Goal: Task Accomplishment & Management: Manage account settings

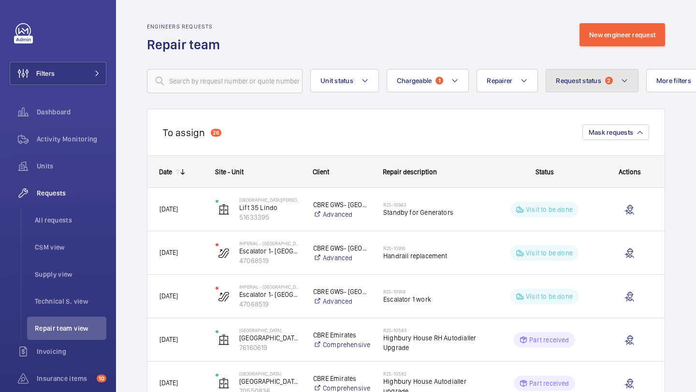
click at [580, 71] on button "Request status 2" at bounding box center [592, 80] width 93 height 23
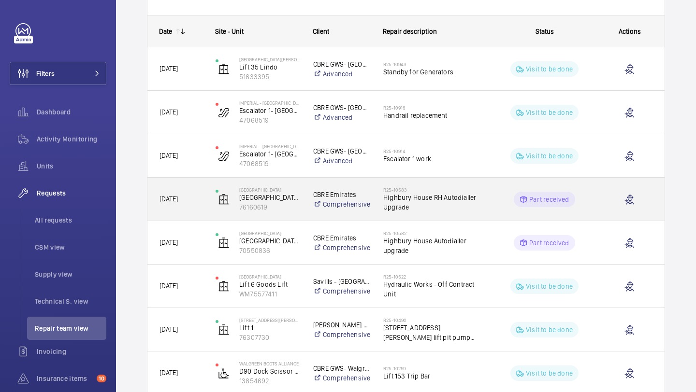
scroll to position [61, 0]
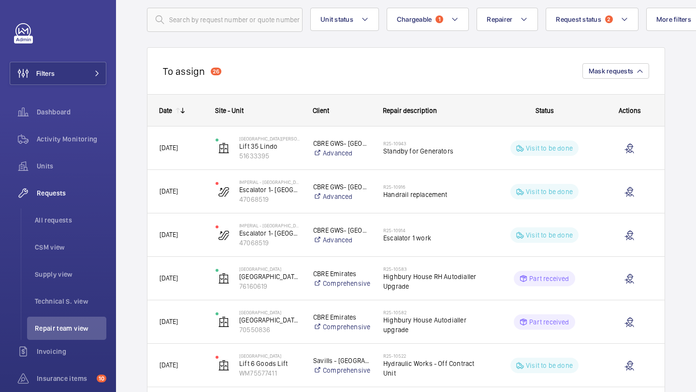
click at [208, 65] on div "To assign 26 Mask requests" at bounding box center [406, 70] width 518 height 47
click at [208, 65] on div "To assign 26" at bounding box center [192, 71] width 58 height 12
click at [570, 28] on button "Request status 2" at bounding box center [592, 19] width 93 height 23
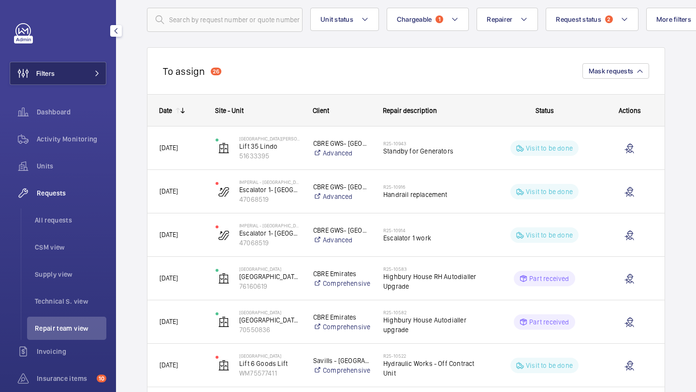
click at [73, 64] on button "Filters" at bounding box center [58, 73] width 97 height 23
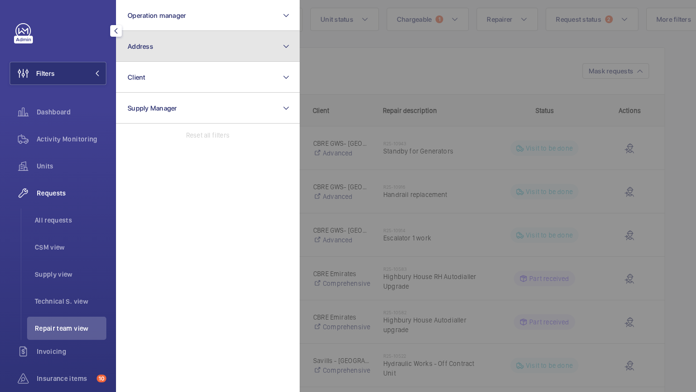
click at [138, 48] on span "Address" at bounding box center [141, 47] width 26 height 8
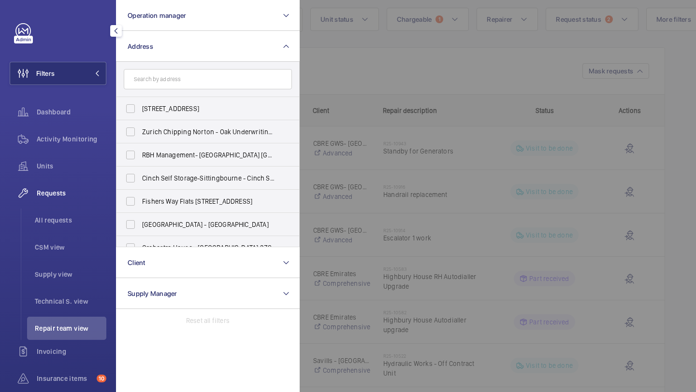
click at [424, 66] on div at bounding box center [648, 196] width 696 height 392
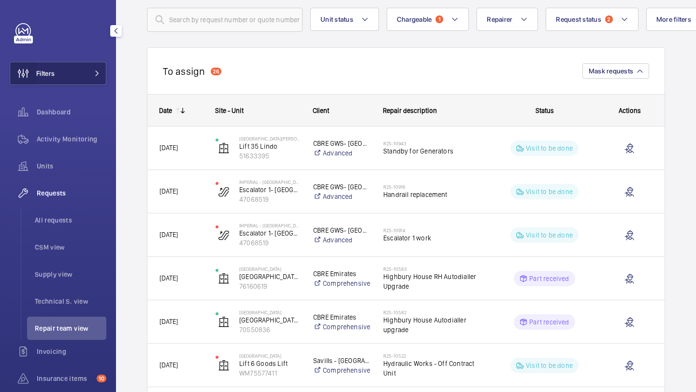
click at [36, 84] on wm-front-icon-button at bounding box center [23, 73] width 26 height 23
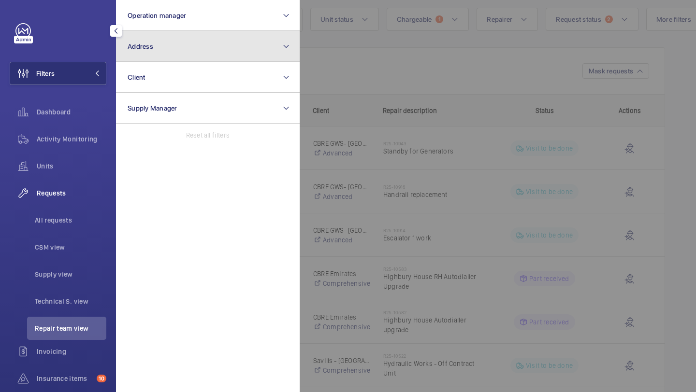
click at [138, 54] on button "Address" at bounding box center [208, 46] width 184 height 31
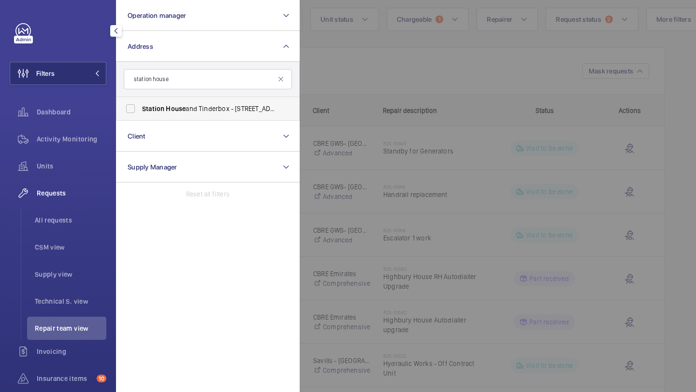
type input "station house"
click at [163, 106] on span "Station" at bounding box center [153, 109] width 22 height 8
click at [140, 106] on input "Station House and Tinderbox - 2 [PERSON_NAME][GEOGRAPHIC_DATA]" at bounding box center [130, 108] width 19 height 19
checkbox input "true"
click at [377, 55] on div at bounding box center [648, 196] width 696 height 392
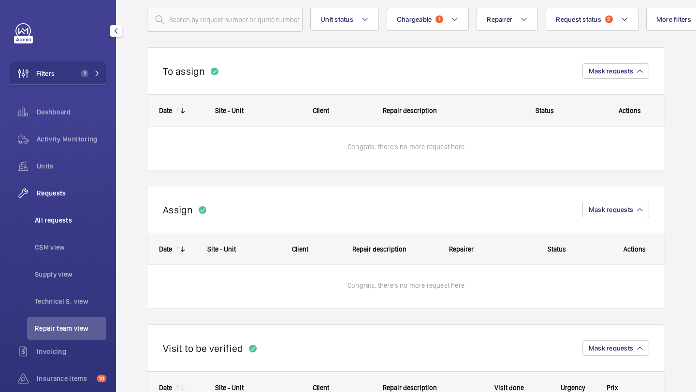
click at [61, 221] on span "All requests" at bounding box center [71, 221] width 72 height 10
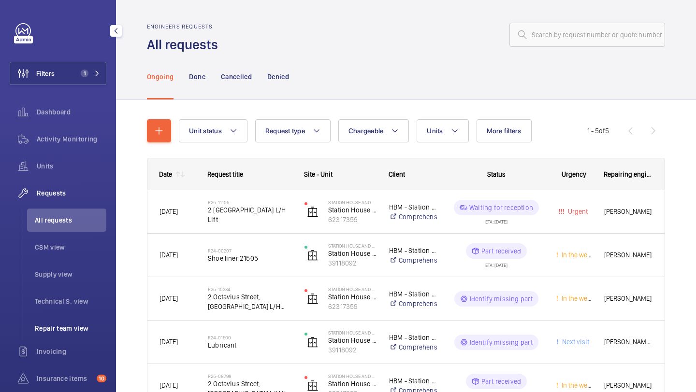
click at [61, 335] on li "Repair team view" at bounding box center [66, 328] width 79 height 23
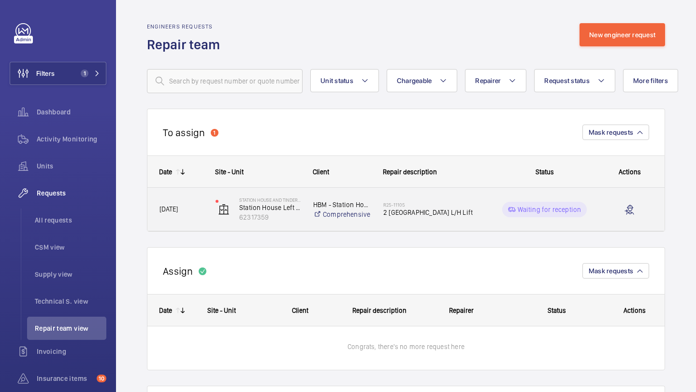
click at [449, 214] on span "2 [GEOGRAPHIC_DATA] L/H Lift" at bounding box center [432, 213] width 99 height 10
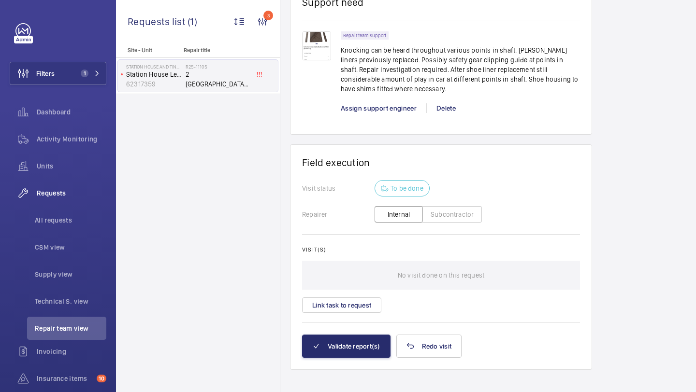
scroll to position [617, 0]
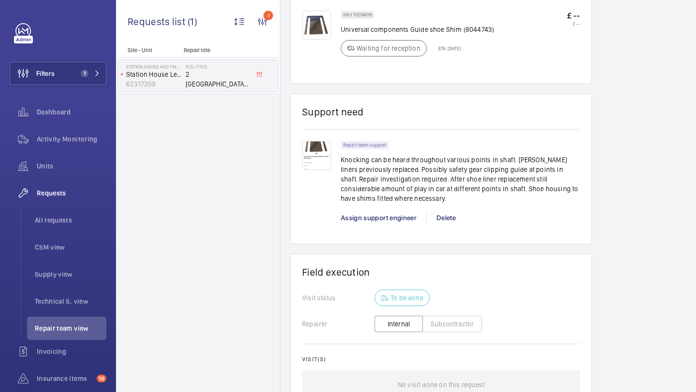
click at [376, 213] on div "Assign support engineer" at bounding box center [384, 218] width 86 height 10
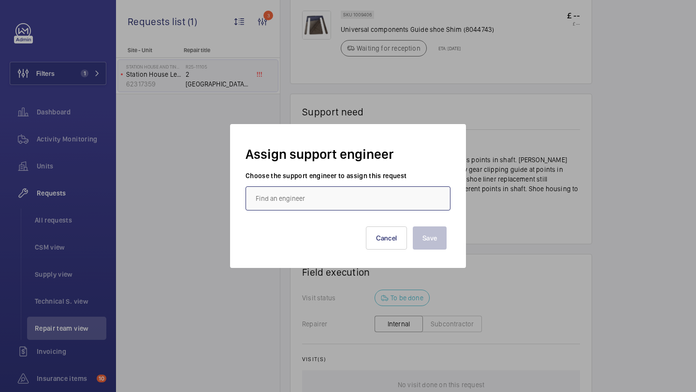
click at [349, 190] on input "text" at bounding box center [348, 199] width 205 height 24
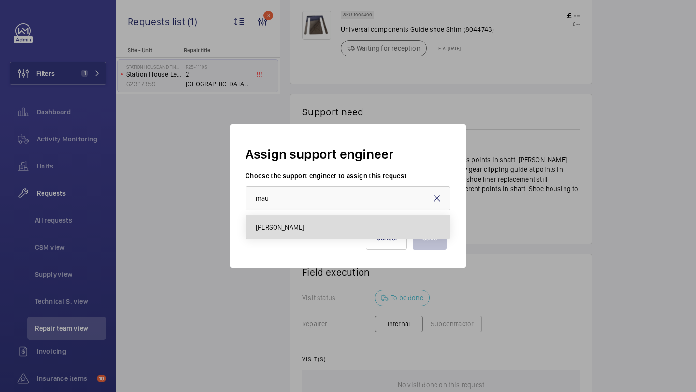
click at [352, 235] on mat-option "[PERSON_NAME]" at bounding box center [348, 227] width 204 height 23
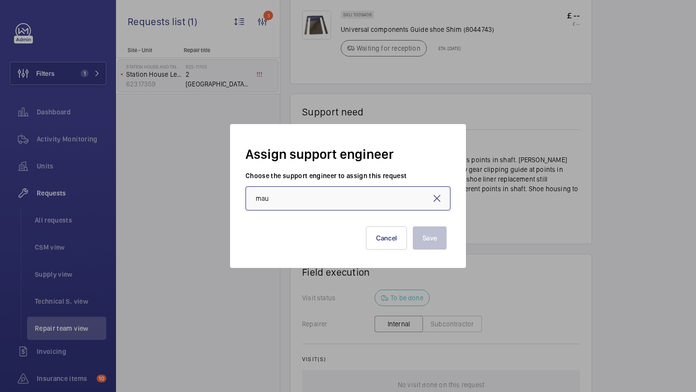
type input "[PERSON_NAME]"
click at [427, 247] on button "Save" at bounding box center [430, 238] width 34 height 23
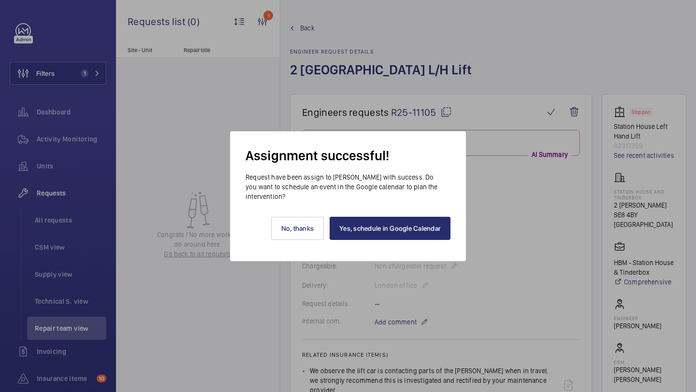
click at [346, 214] on div "Yes, schedule in Google Calendar No, thanks" at bounding box center [348, 221] width 205 height 39
click at [353, 233] on link "Yes, schedule in Google Calendar" at bounding box center [390, 228] width 121 height 23
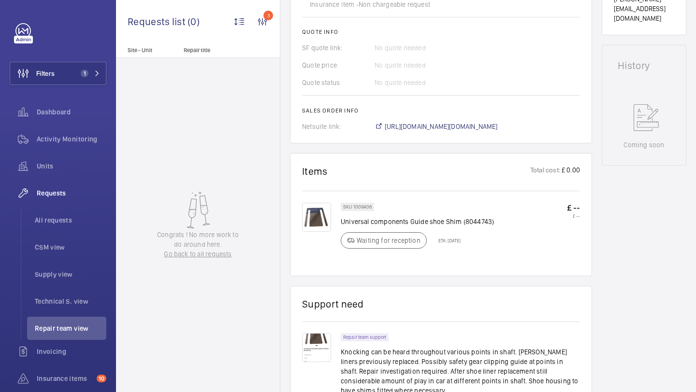
scroll to position [0, 0]
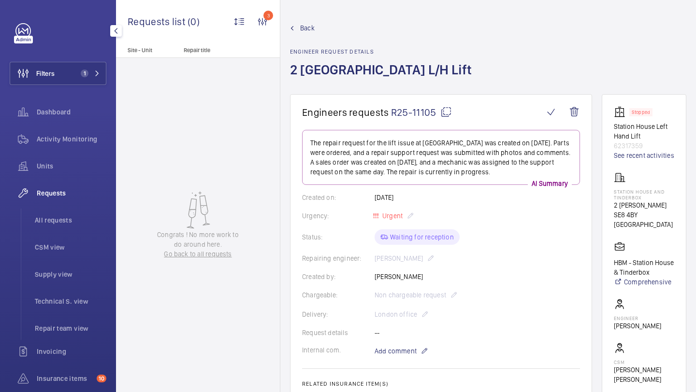
click at [47, 25] on div at bounding box center [60, 30] width 91 height 15
click at [81, 72] on span "1" at bounding box center [85, 74] width 8 height 8
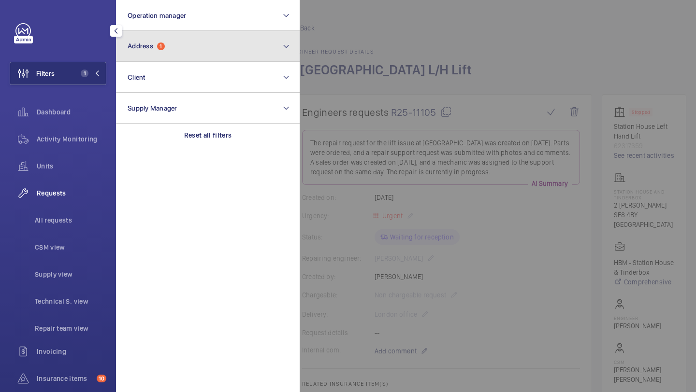
click at [207, 41] on button "Address 1" at bounding box center [208, 46] width 184 height 31
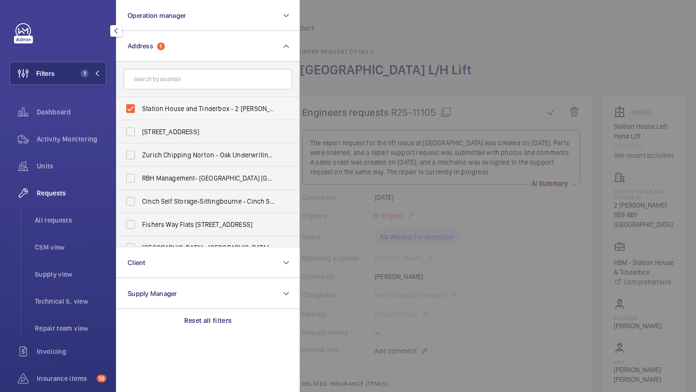
click at [198, 108] on span "Station House and Tinderbox - 2 [PERSON_NAME][GEOGRAPHIC_DATA]" at bounding box center [208, 109] width 133 height 10
click at [140, 108] on input "Station House and Tinderbox - 2 [PERSON_NAME][GEOGRAPHIC_DATA]" at bounding box center [130, 108] width 19 height 19
checkbox input "false"
click at [188, 71] on input "text" at bounding box center [208, 79] width 168 height 20
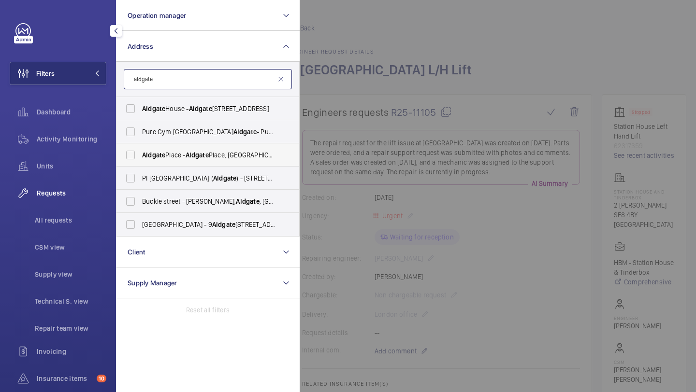
type input "aldgate"
click at [182, 149] on label "[GEOGRAPHIC_DATA]" at bounding box center [200, 155] width 168 height 23
click at [140, 149] on input "[GEOGRAPHIC_DATA]" at bounding box center [130, 154] width 19 height 19
checkbox input "true"
click at [314, 75] on div at bounding box center [648, 196] width 696 height 392
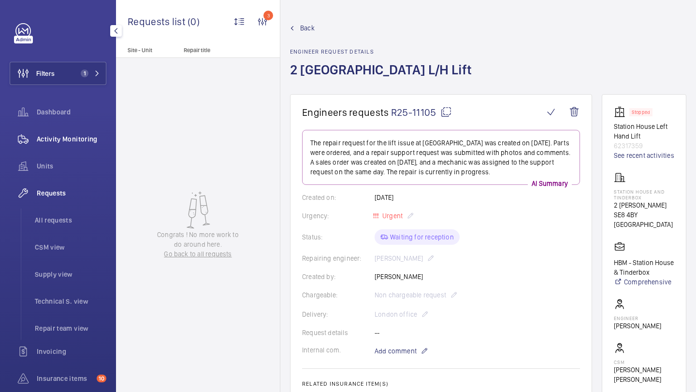
click at [80, 136] on span "Activity Monitoring" at bounding box center [72, 139] width 70 height 10
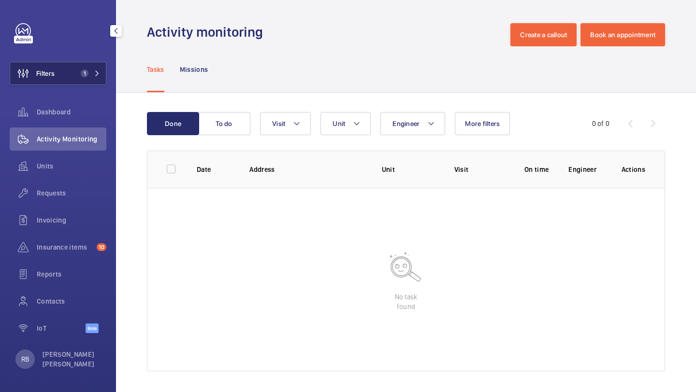
click at [74, 76] on button "Filters 1" at bounding box center [58, 73] width 97 height 23
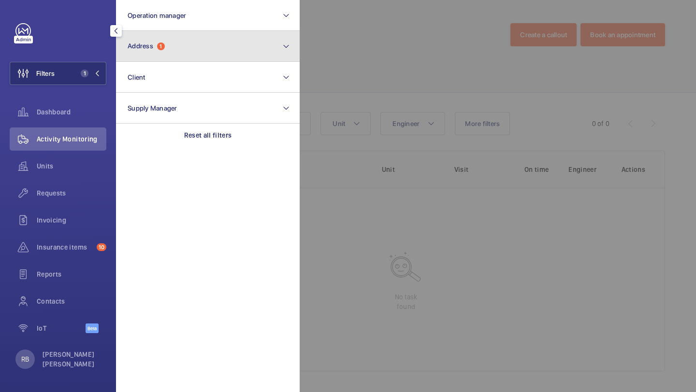
click at [154, 58] on button "Address 1" at bounding box center [208, 46] width 184 height 31
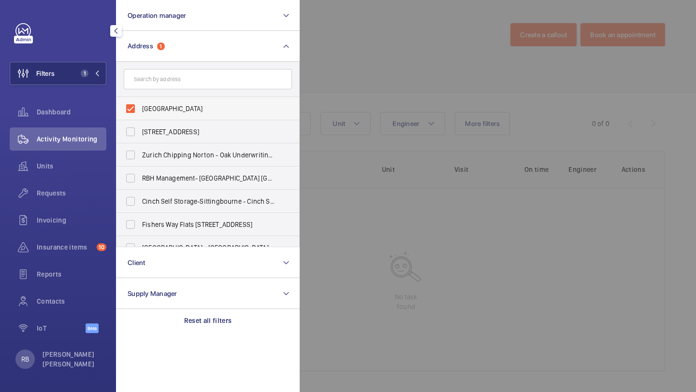
click at [252, 100] on label "[GEOGRAPHIC_DATA]" at bounding box center [200, 108] width 168 height 23
click at [140, 100] on input "[GEOGRAPHIC_DATA]" at bounding box center [130, 108] width 19 height 19
checkbox input "false"
click at [223, 78] on input "text" at bounding box center [208, 79] width 168 height 20
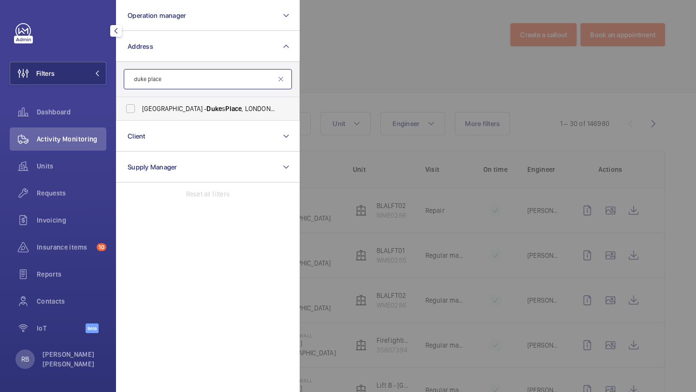
type input "duke place"
click at [206, 113] on span "Duke" at bounding box center [213, 109] width 15 height 8
click at [140, 113] on input "[GEOGRAPHIC_DATA] - [STREET_ADDRESS]" at bounding box center [130, 108] width 19 height 19
checkbox input "true"
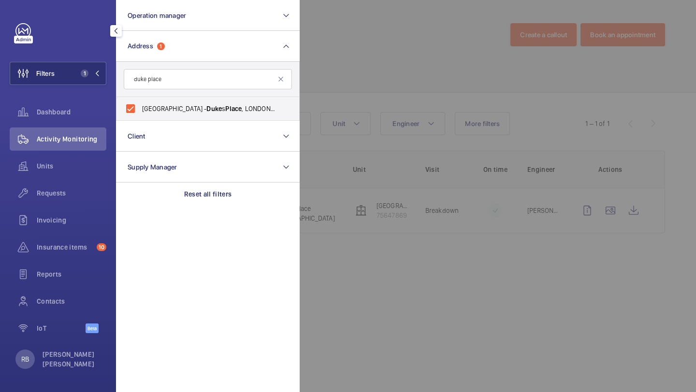
click at [358, 87] on div at bounding box center [648, 196] width 696 height 392
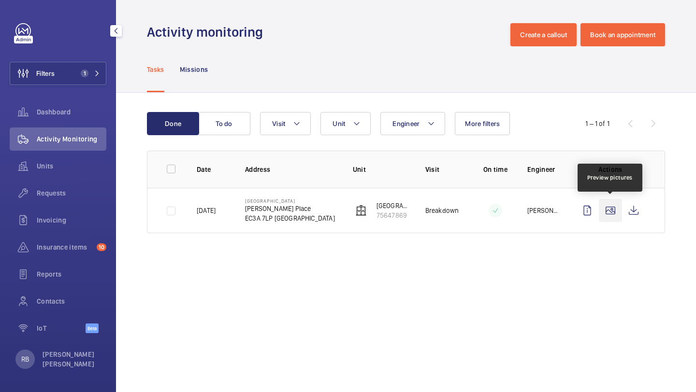
click at [609, 213] on wm-front-icon-button at bounding box center [610, 210] width 23 height 23
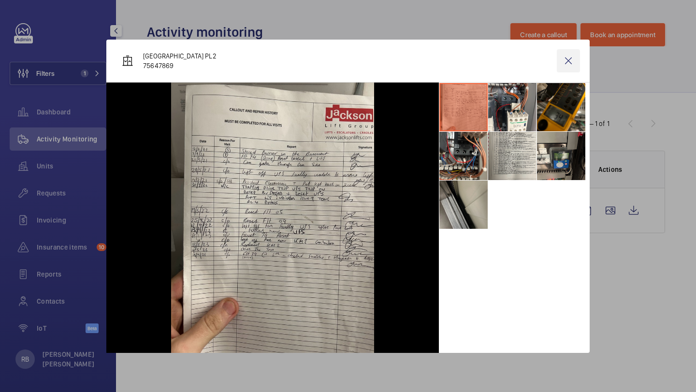
click at [574, 67] on wm-front-icon-button at bounding box center [568, 60] width 23 height 23
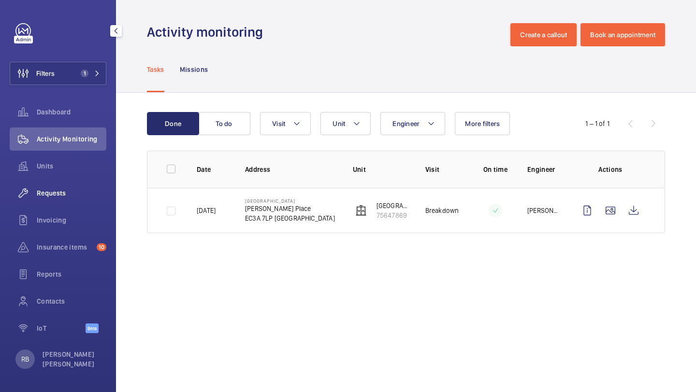
click at [87, 190] on span "Requests" at bounding box center [72, 193] width 70 height 10
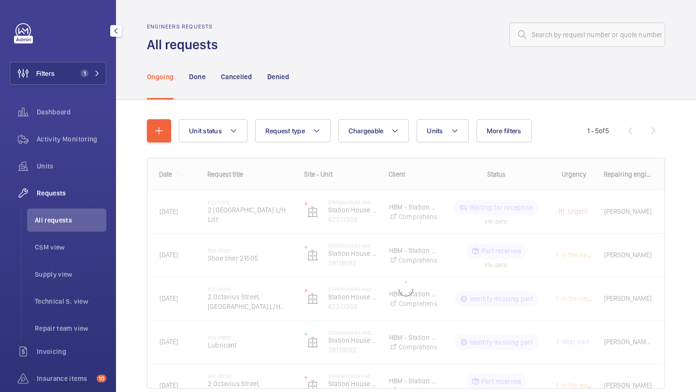
click at [86, 152] on div "Activity Monitoring" at bounding box center [58, 141] width 97 height 27
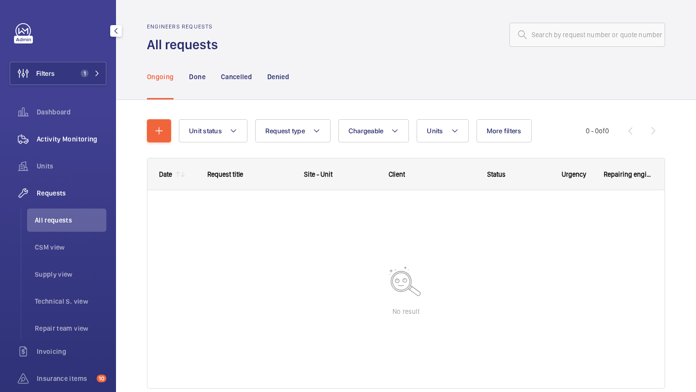
click at [86, 141] on span "Activity Monitoring" at bounding box center [72, 139] width 70 height 10
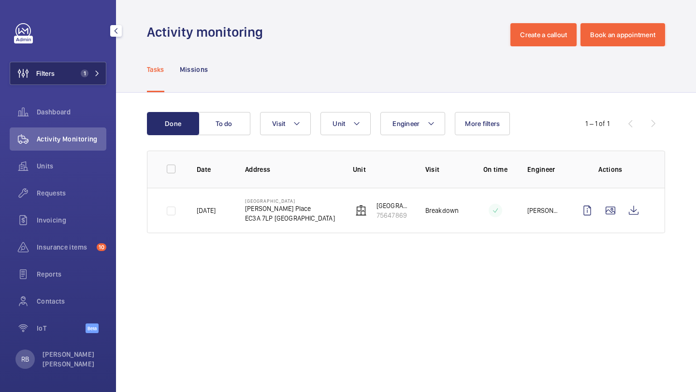
click at [57, 72] on button "Filters 1" at bounding box center [58, 73] width 97 height 23
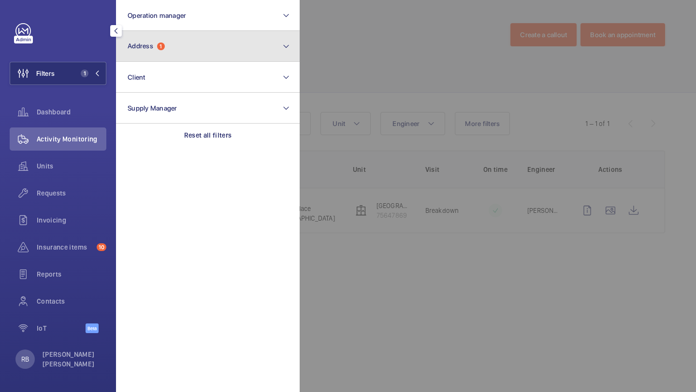
click at [164, 52] on button "Address 1" at bounding box center [208, 46] width 184 height 31
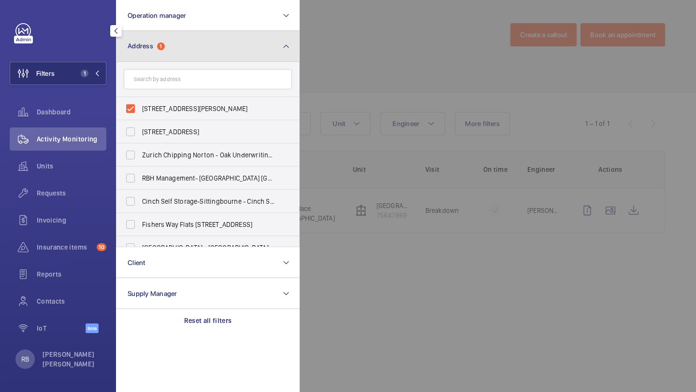
click at [165, 52] on button "Address 1" at bounding box center [208, 46] width 184 height 31
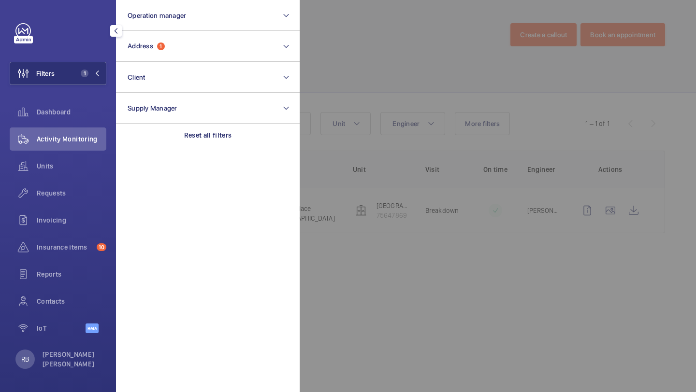
click at [393, 71] on div at bounding box center [648, 196] width 696 height 392
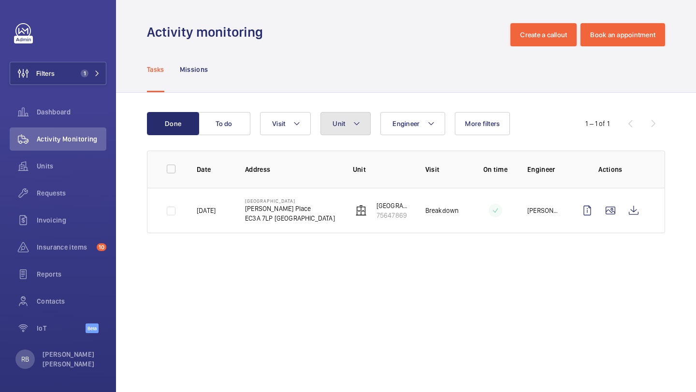
click at [333, 132] on button "Unit" at bounding box center [345, 123] width 50 height 23
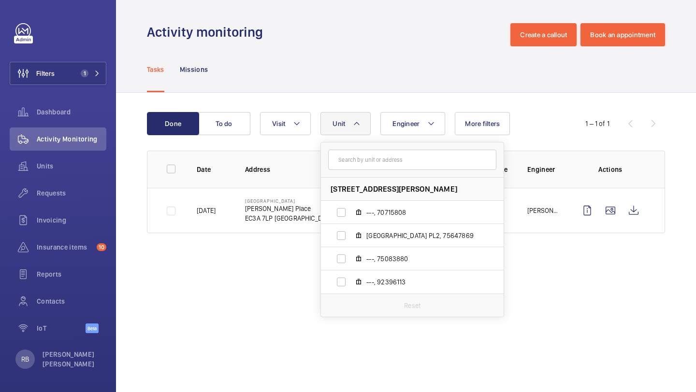
click at [339, 132] on button "Unit" at bounding box center [345, 123] width 50 height 23
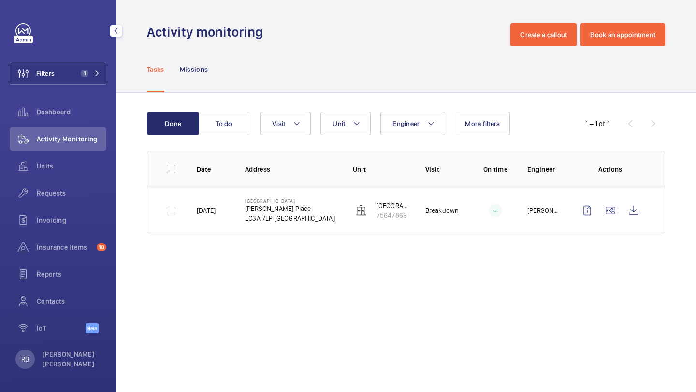
click at [94, 55] on div "Filters 1 Dashboard Activity Monitoring Units Requests Invoicing Insurance item…" at bounding box center [58, 183] width 97 height 321
click at [93, 70] on span "1" at bounding box center [88, 74] width 23 height 8
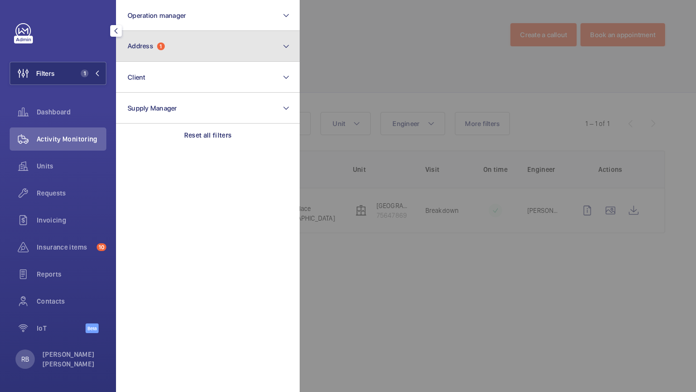
click at [144, 47] on span "Address" at bounding box center [141, 46] width 26 height 8
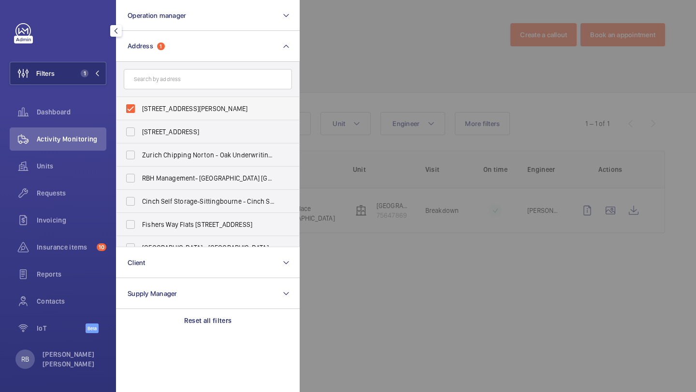
click at [146, 100] on label "[STREET_ADDRESS][PERSON_NAME]" at bounding box center [200, 108] width 168 height 23
click at [140, 100] on input "[STREET_ADDRESS][PERSON_NAME]" at bounding box center [130, 108] width 19 height 19
checkbox input "false"
click at [148, 91] on form at bounding box center [207, 79] width 183 height 35
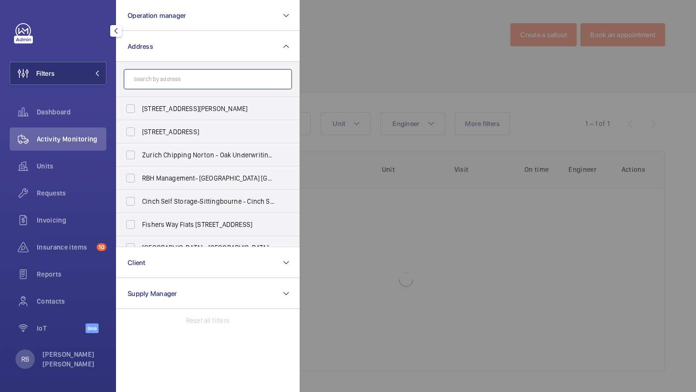
click at [156, 75] on input "text" at bounding box center [208, 79] width 168 height 20
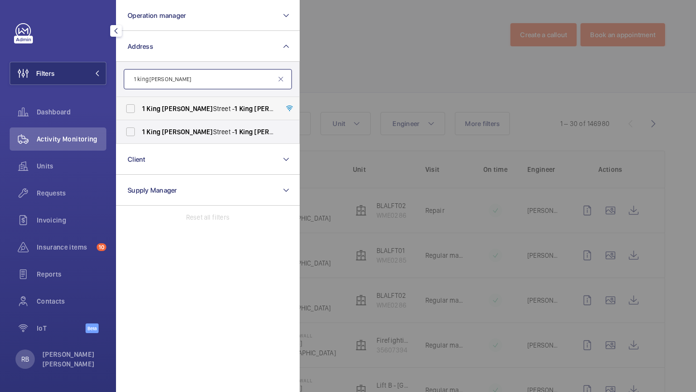
type input "1 king [PERSON_NAME]"
click at [162, 114] on label "[STREET_ADDRESS][PERSON_NAME][PERSON_NAME]" at bounding box center [200, 108] width 168 height 23
click at [140, 114] on input "[STREET_ADDRESS][PERSON_NAME][PERSON_NAME]" at bounding box center [130, 108] width 19 height 19
checkbox input "true"
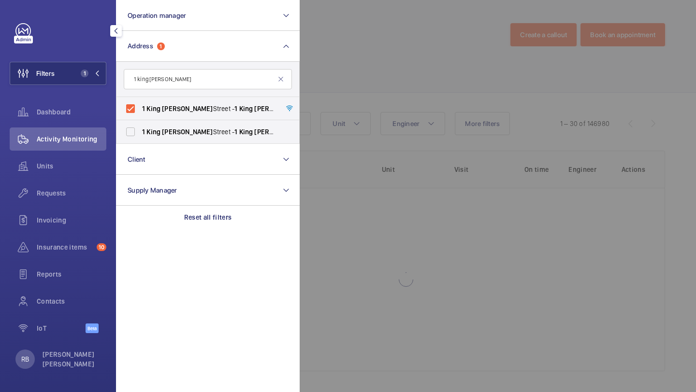
click at [374, 75] on div at bounding box center [648, 196] width 696 height 392
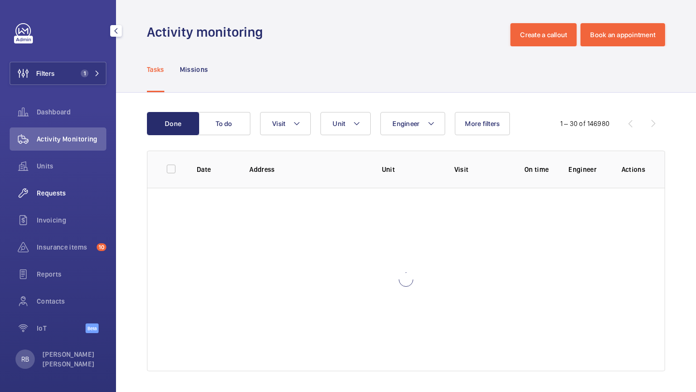
click at [55, 192] on span "Requests" at bounding box center [72, 193] width 70 height 10
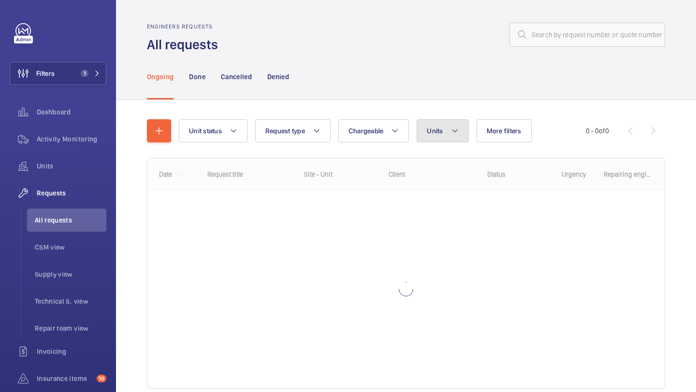
click at [434, 128] on span "Units" at bounding box center [435, 131] width 16 height 8
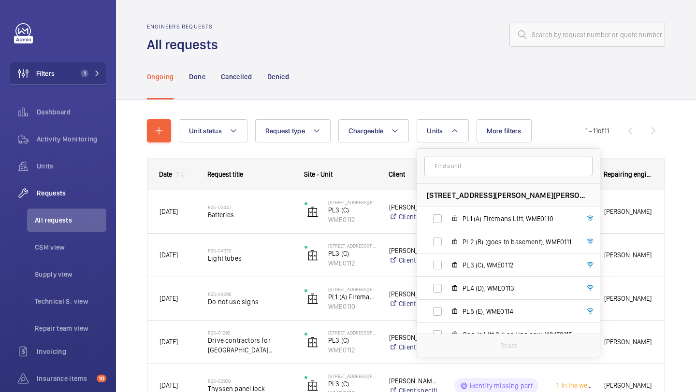
click at [440, 117] on div "Unit status Request type Chargeable Units [STREET_ADDRESS][PERSON_NAME][PERSON_…" at bounding box center [406, 398] width 518 height 589
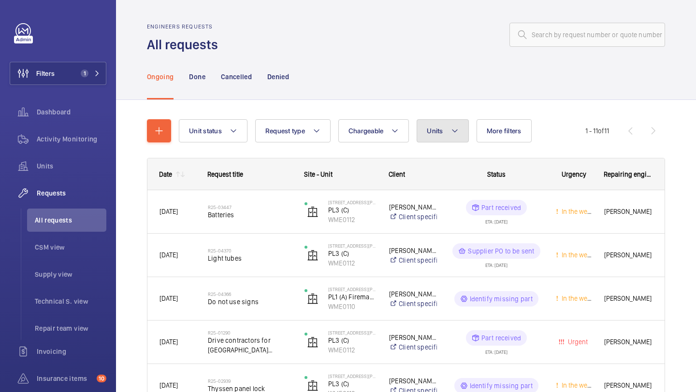
click at [457, 125] on button "Units" at bounding box center [443, 130] width 52 height 23
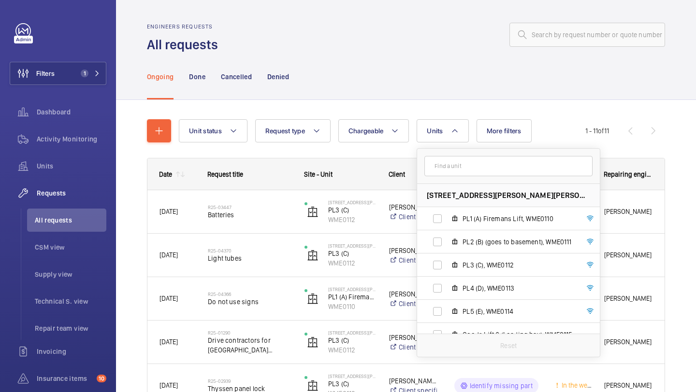
click at [492, 167] on input "text" at bounding box center [508, 166] width 168 height 20
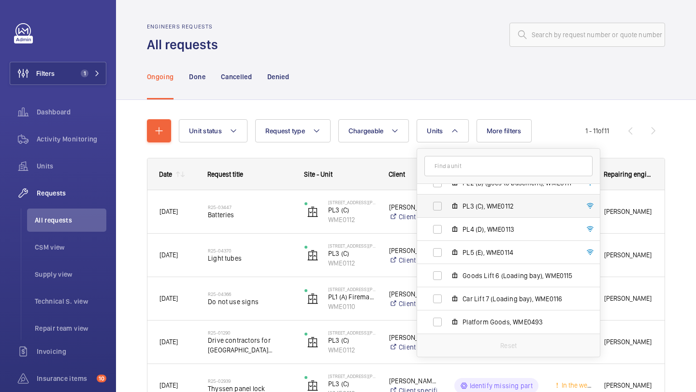
scroll to position [59, 0]
click at [511, 278] on span "Goods Lift 6 (Loading bay), WME0115" at bounding box center [519, 276] width 112 height 10
click at [447, 278] on input "Goods Lift 6 (Loading bay), WME0115" at bounding box center [437, 275] width 19 height 19
checkbox input "true"
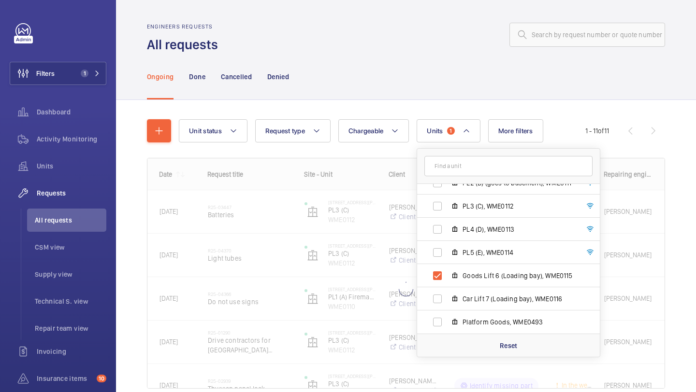
click at [678, 230] on div "Unit status Request type Chargeable Units [STREET_ADDRESS][PERSON_NAME][PERSON_…" at bounding box center [406, 267] width 580 height 335
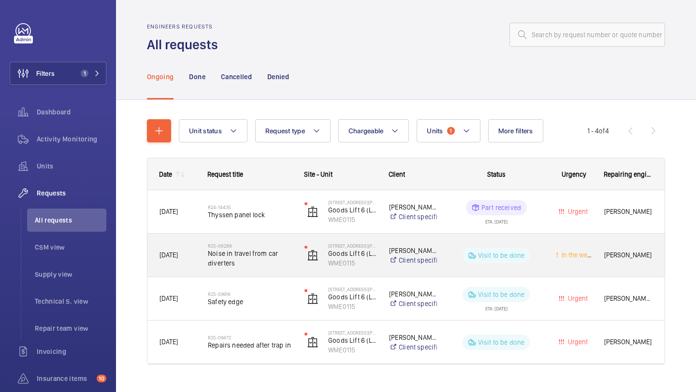
scroll to position [19, 0]
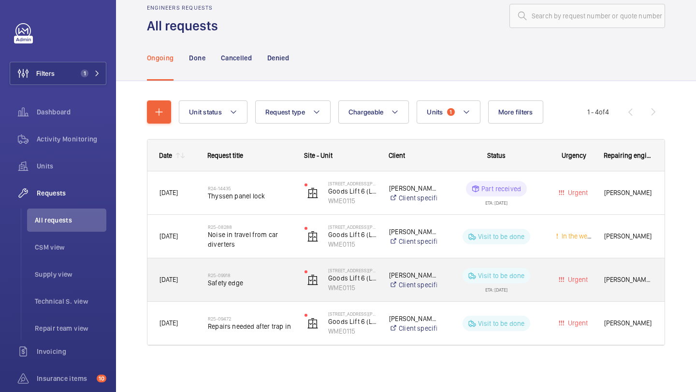
click at [260, 282] on span "Safety edge" at bounding box center [250, 283] width 84 height 10
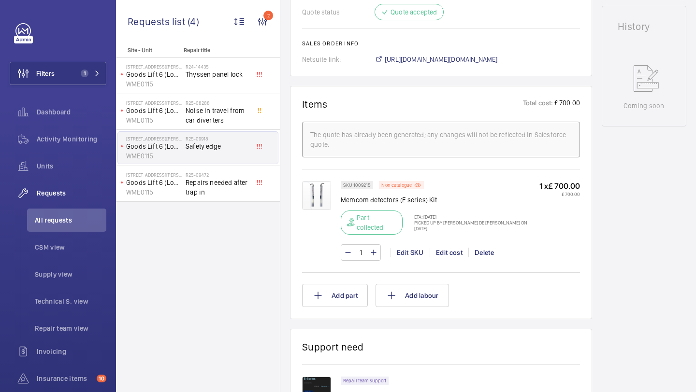
scroll to position [485, 0]
click at [317, 196] on img at bounding box center [316, 193] width 29 height 29
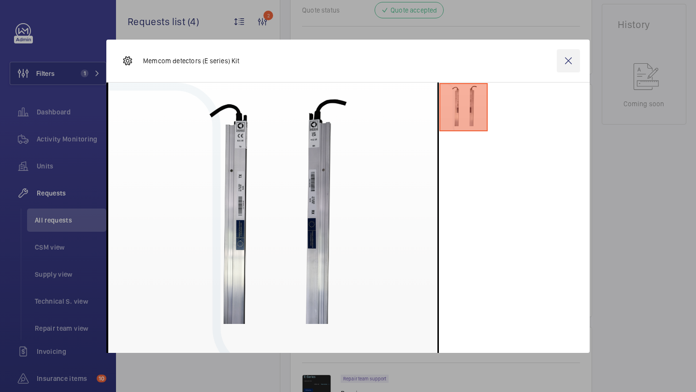
click at [572, 55] on wm-front-icon-button at bounding box center [568, 60] width 23 height 23
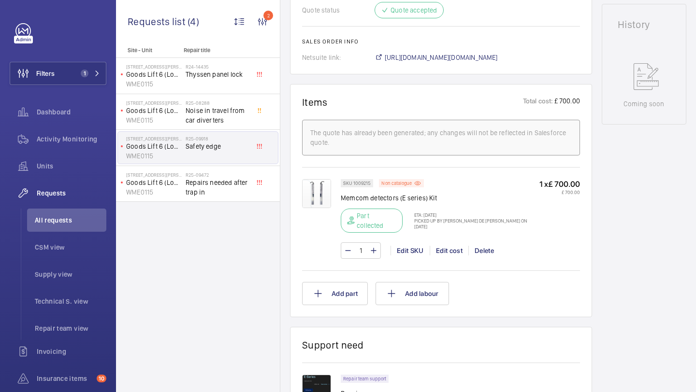
scroll to position [661, 0]
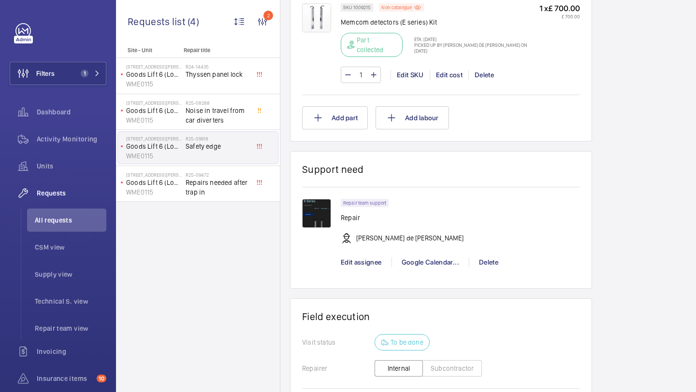
click at [313, 209] on img at bounding box center [316, 213] width 29 height 29
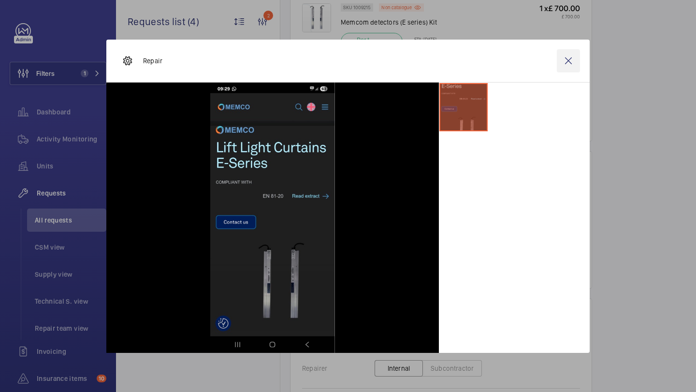
click at [570, 61] on wm-front-icon-button at bounding box center [568, 60] width 23 height 23
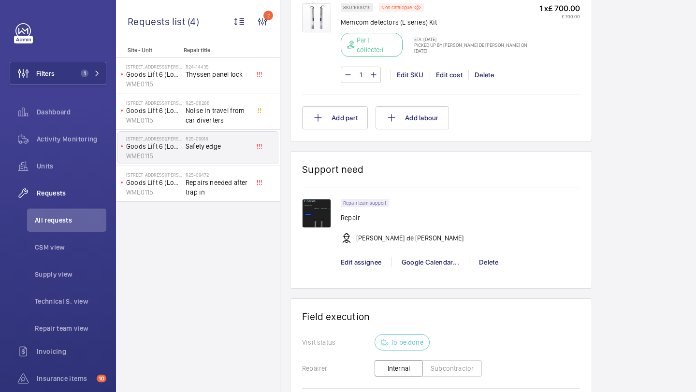
scroll to position [468, 0]
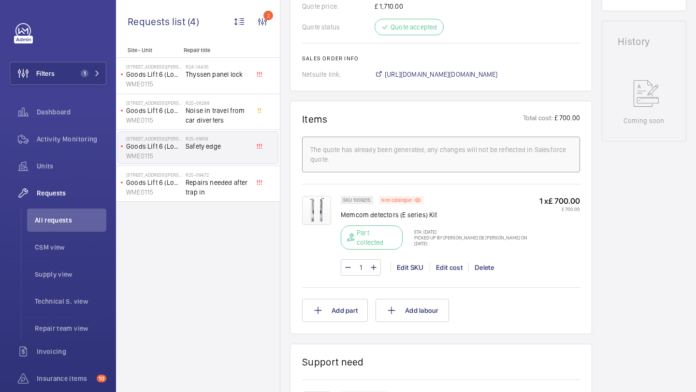
click at [299, 214] on wm-front-card "Items Total cost: £ 700.00 The quote has already been generated; any changes wi…" at bounding box center [441, 217] width 302 height 233
click at [312, 209] on img at bounding box center [316, 210] width 29 height 29
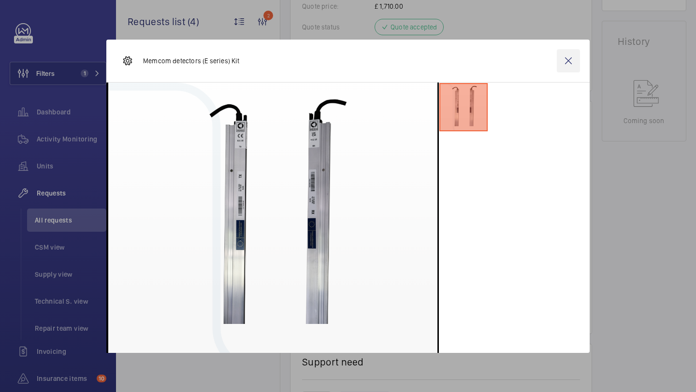
click at [575, 61] on wm-front-icon-button at bounding box center [568, 60] width 23 height 23
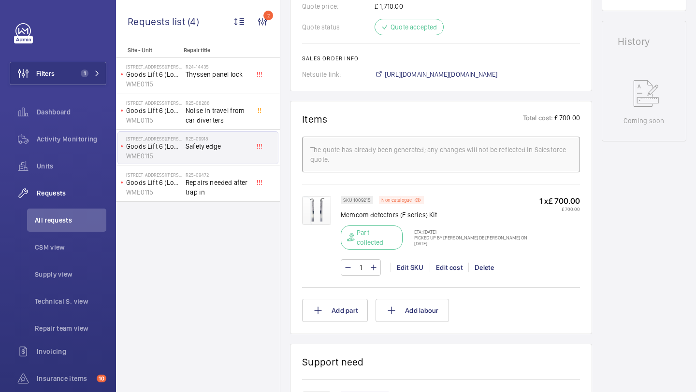
click at [316, 211] on img at bounding box center [316, 210] width 29 height 29
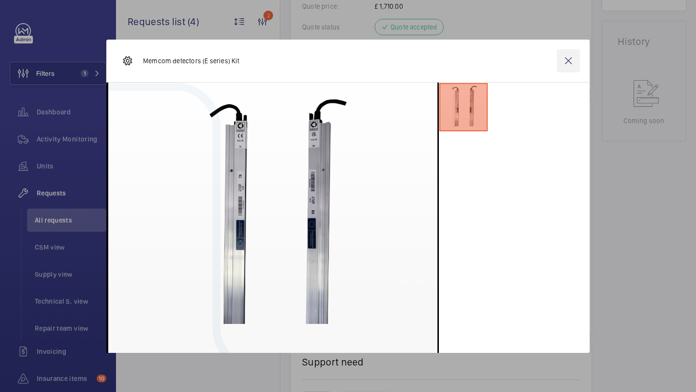
click at [565, 58] on wm-front-icon-button at bounding box center [568, 60] width 23 height 23
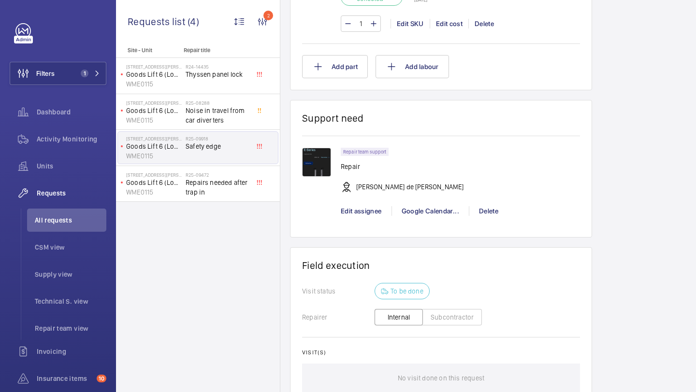
scroll to position [738, 0]
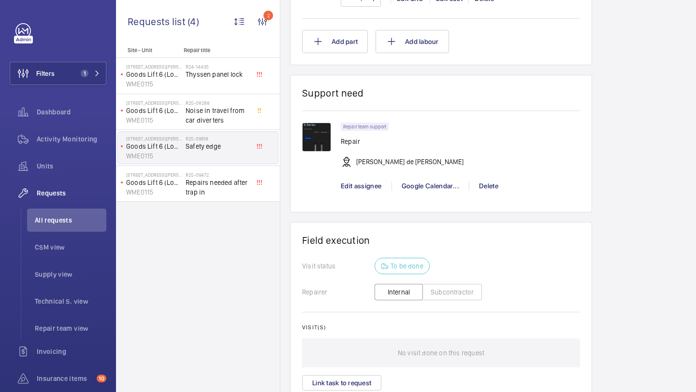
click at [331, 146] on img at bounding box center [316, 137] width 29 height 29
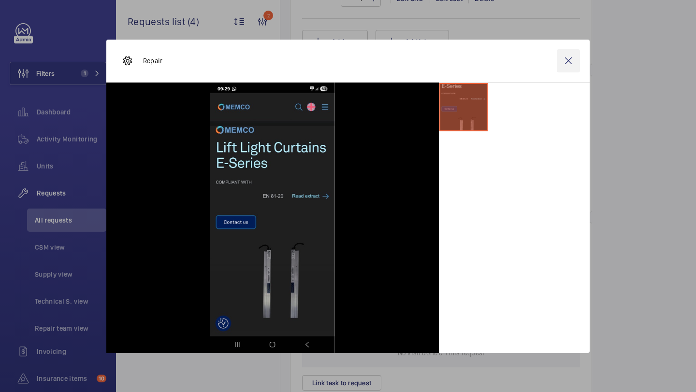
click at [572, 54] on wm-front-icon-button at bounding box center [568, 60] width 23 height 23
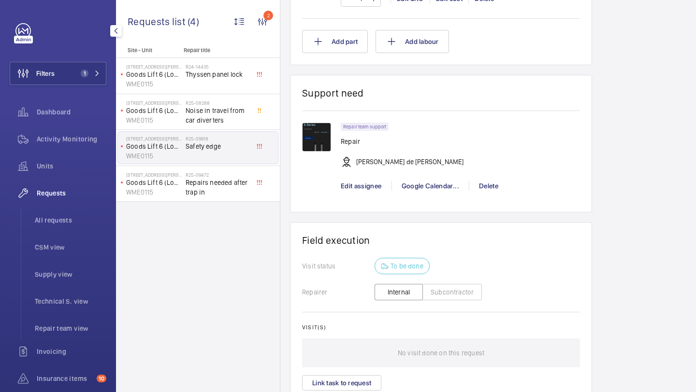
click at [85, 95] on div "Filters 1 Dashboard Activity Monitoring Units Requests All requests CSM view Su…" at bounding box center [58, 249] width 97 height 452
click at [87, 73] on span "1" at bounding box center [85, 74] width 8 height 8
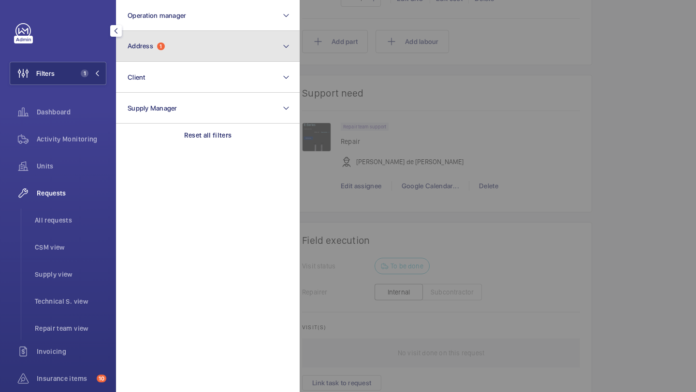
click at [153, 51] on button "Address 1" at bounding box center [208, 46] width 184 height 31
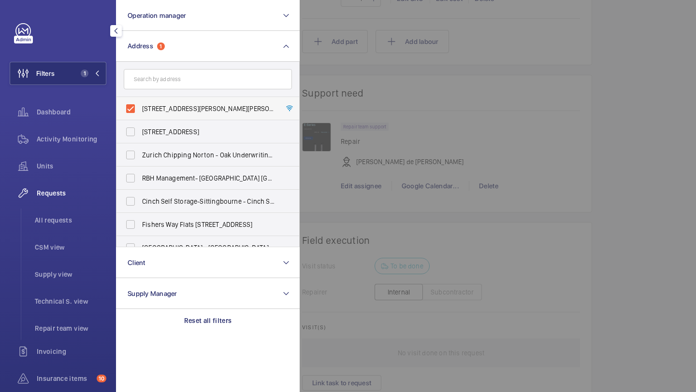
click at [174, 109] on span "[STREET_ADDRESS][PERSON_NAME][PERSON_NAME]" at bounding box center [208, 109] width 133 height 10
click at [140, 109] on input "[STREET_ADDRESS][PERSON_NAME][PERSON_NAME]" at bounding box center [130, 108] width 19 height 19
checkbox input "false"
click at [185, 84] on input "text" at bounding box center [208, 79] width 168 height 20
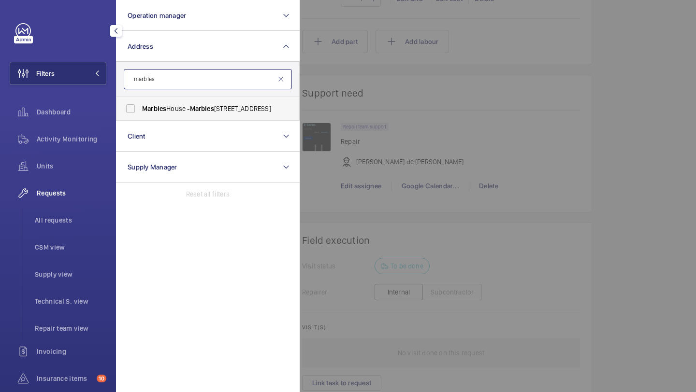
type input "marbles"
click at [188, 109] on span "[GEOGRAPHIC_DATA] - [GEOGRAPHIC_DATA]" at bounding box center [208, 109] width 133 height 10
click at [140, 109] on input "[GEOGRAPHIC_DATA] - [GEOGRAPHIC_DATA]" at bounding box center [130, 108] width 19 height 19
checkbox input "true"
click at [351, 81] on div at bounding box center [648, 196] width 696 height 392
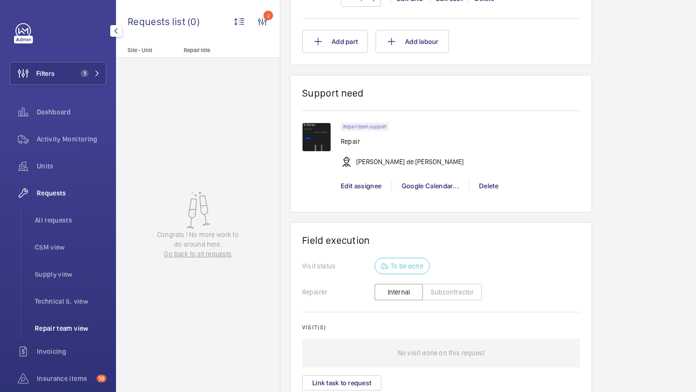
click at [61, 333] on span "Repair team view" at bounding box center [71, 329] width 72 height 10
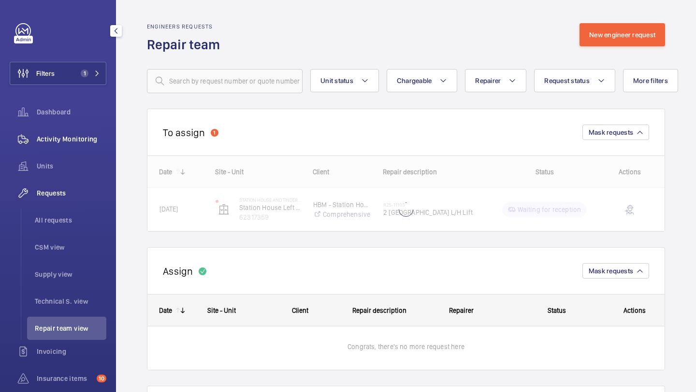
click at [78, 136] on span "Activity Monitoring" at bounding box center [72, 139] width 70 height 10
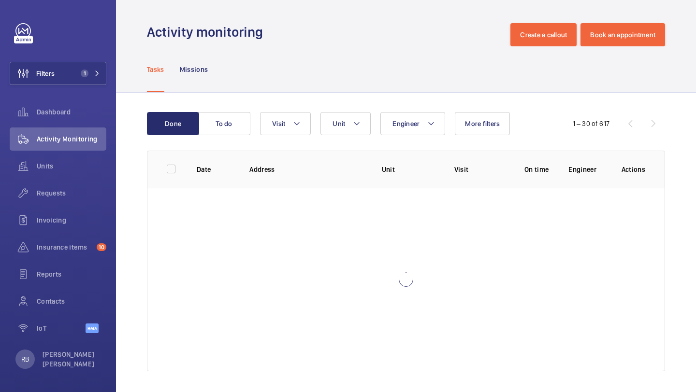
scroll to position [2, 0]
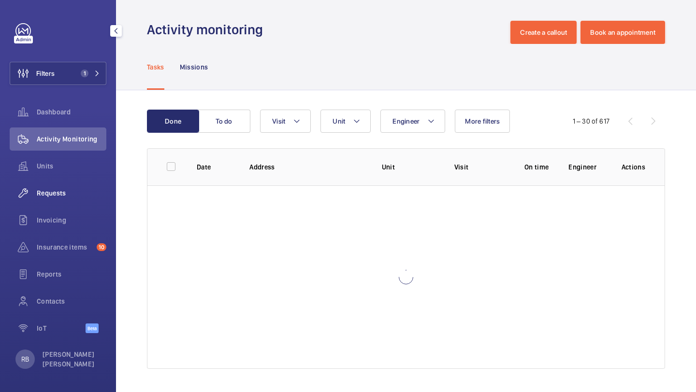
click at [63, 186] on div "Requests" at bounding box center [58, 193] width 97 height 23
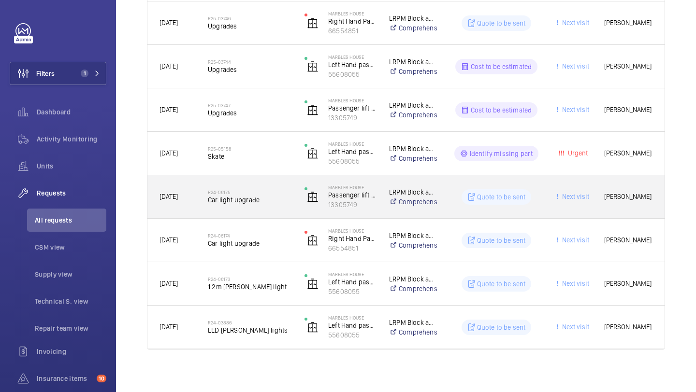
scroll to position [410, 0]
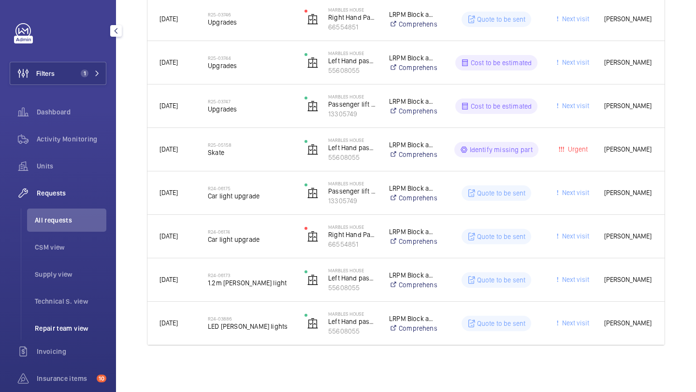
click at [69, 319] on li "Repair team view" at bounding box center [66, 328] width 79 height 23
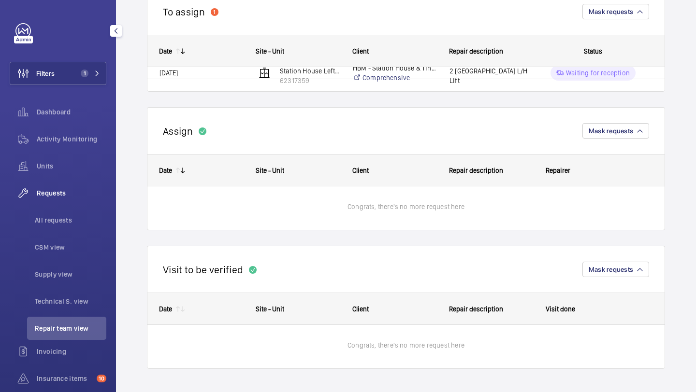
scroll to position [18, 0]
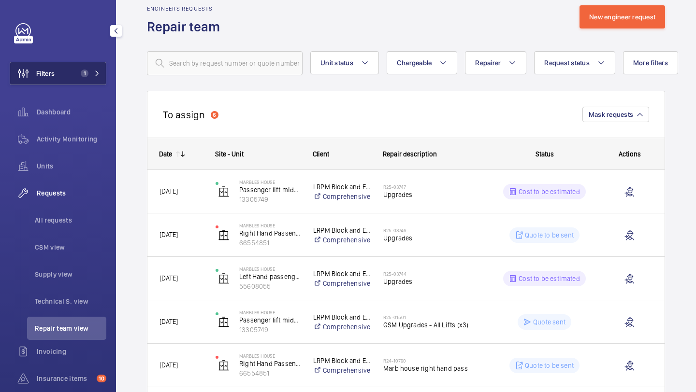
click at [74, 76] on button "Filters 1" at bounding box center [58, 73] width 97 height 23
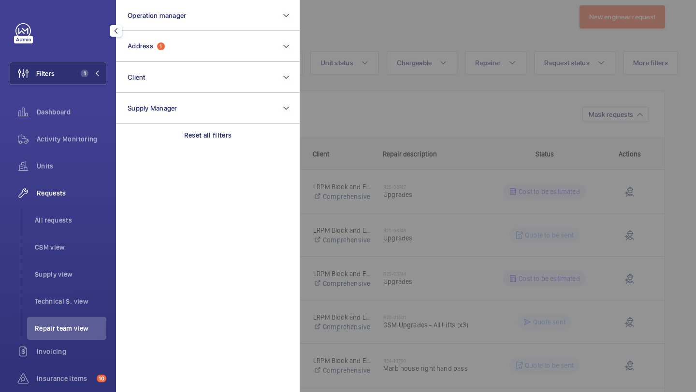
click at [359, 68] on div at bounding box center [648, 196] width 696 height 392
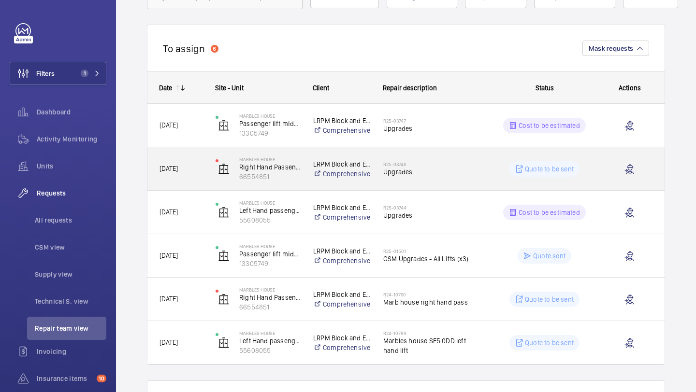
scroll to position [84, 0]
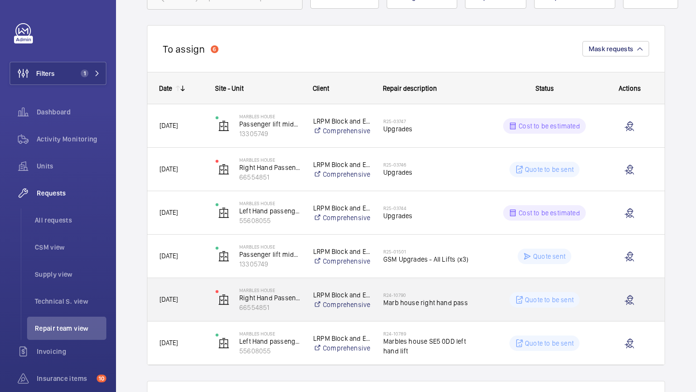
click at [433, 298] on h2 "R24-10790" at bounding box center [432, 295] width 99 height 6
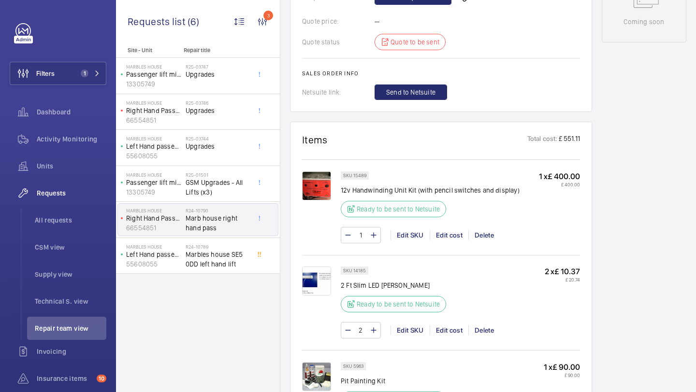
scroll to position [642, 0]
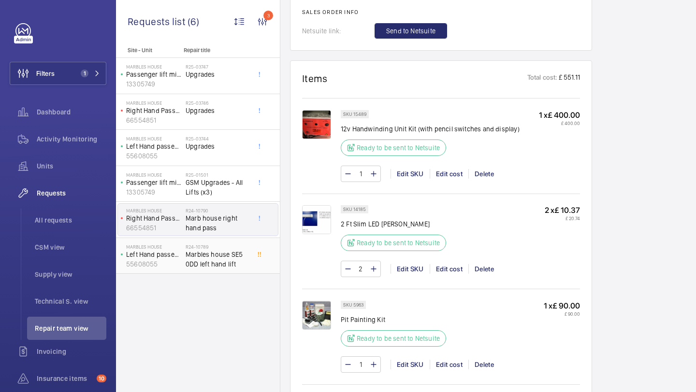
click at [211, 261] on span "Marbles house SE5 0DD left hand lift" at bounding box center [218, 259] width 64 height 19
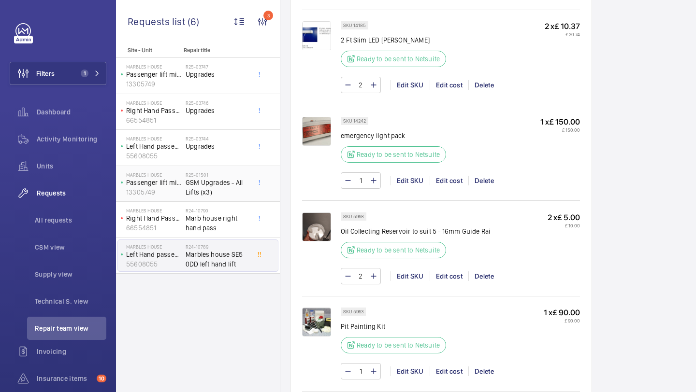
scroll to position [770, 0]
click at [210, 179] on span "GSM Upgrades - All Lifts (x3)" at bounding box center [218, 187] width 64 height 19
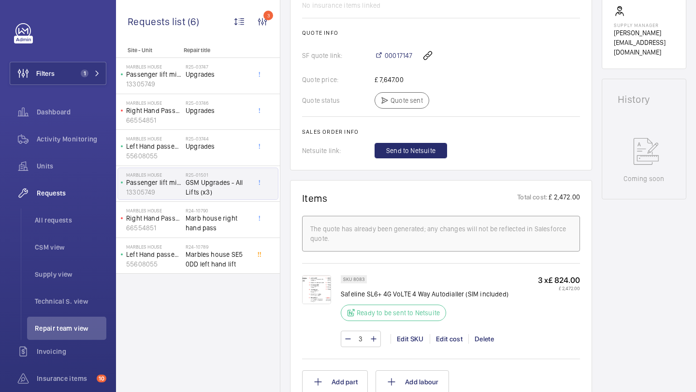
scroll to position [426, 0]
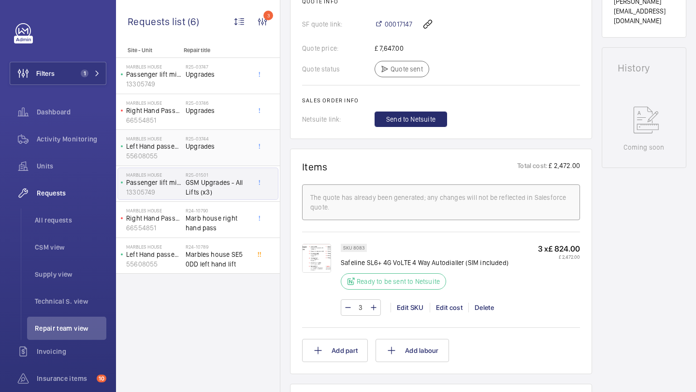
click at [228, 156] on div "R25-03744 Upgrades" at bounding box center [218, 150] width 64 height 28
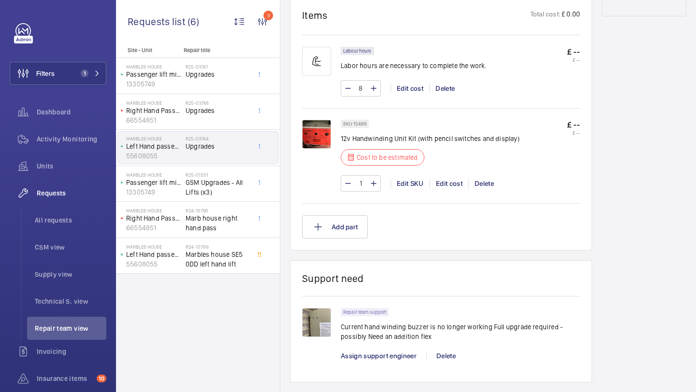
scroll to position [593, 0]
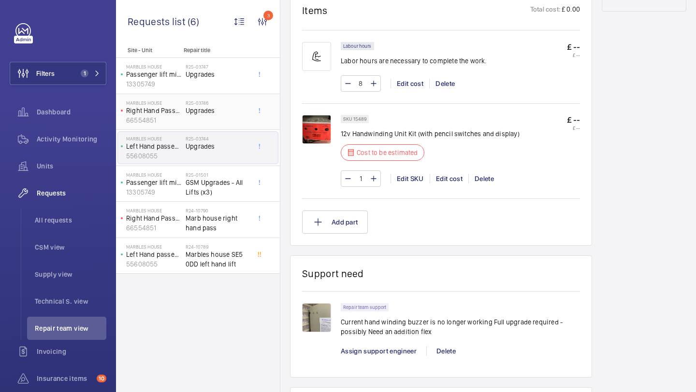
click at [208, 118] on div "R25-03746 Upgrades" at bounding box center [218, 114] width 64 height 28
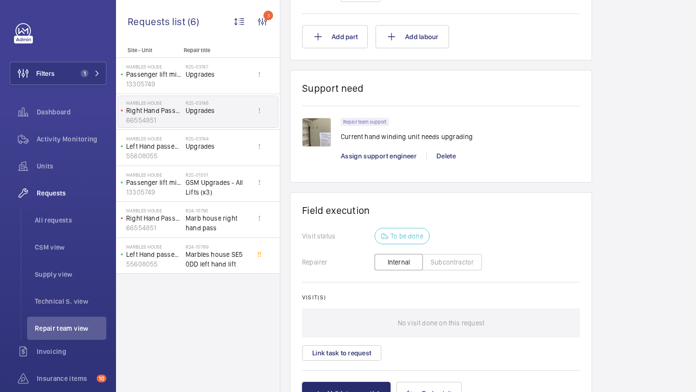
scroll to position [710, 0]
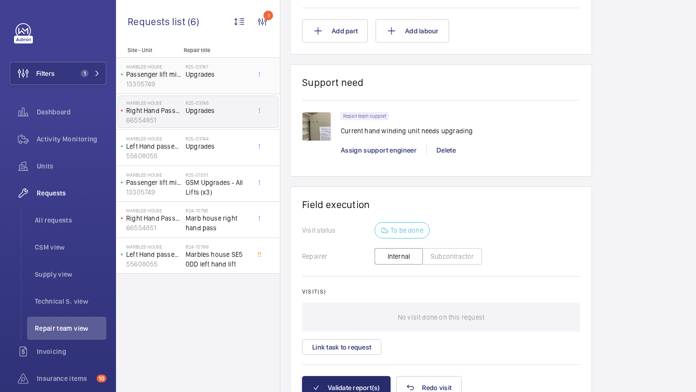
click at [210, 90] on div "R25-03747 Upgrades" at bounding box center [218, 78] width 64 height 28
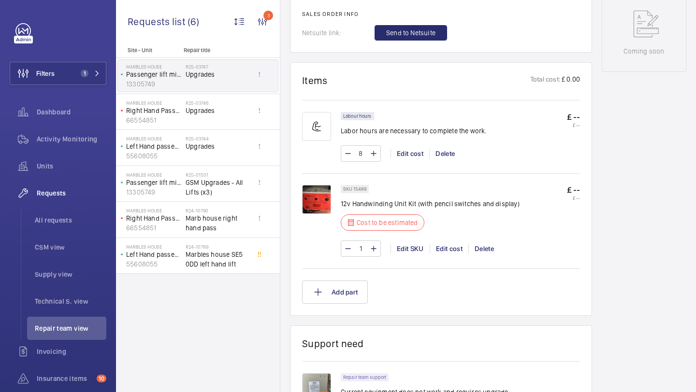
scroll to position [536, 0]
